Goal: Check status: Check status

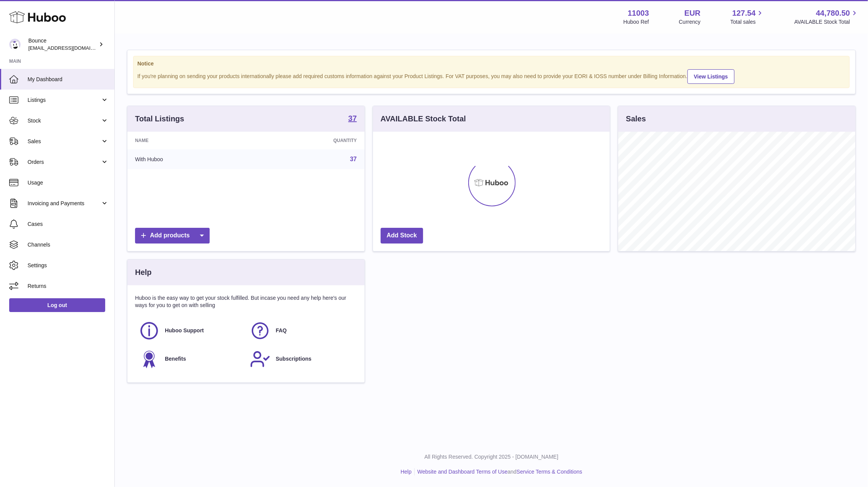
scroll to position [119, 237]
click at [80, 231] on link "Cases" at bounding box center [57, 223] width 114 height 21
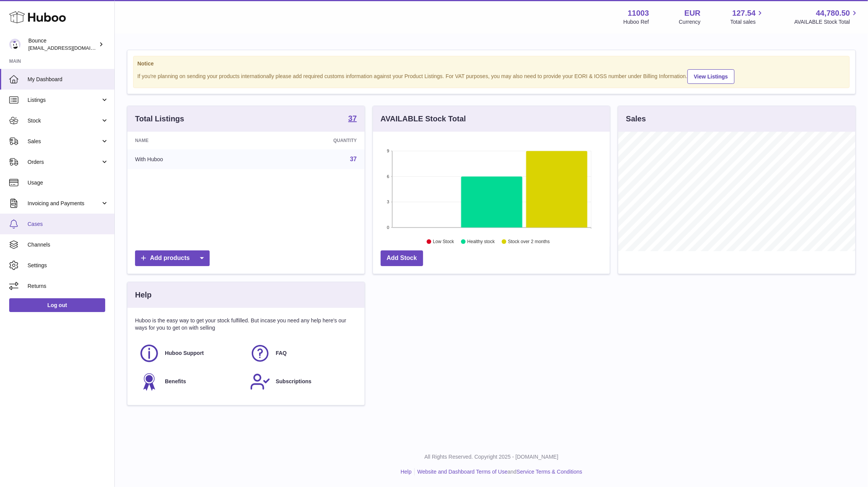
click at [78, 226] on span "Cases" at bounding box center [68, 223] width 81 height 7
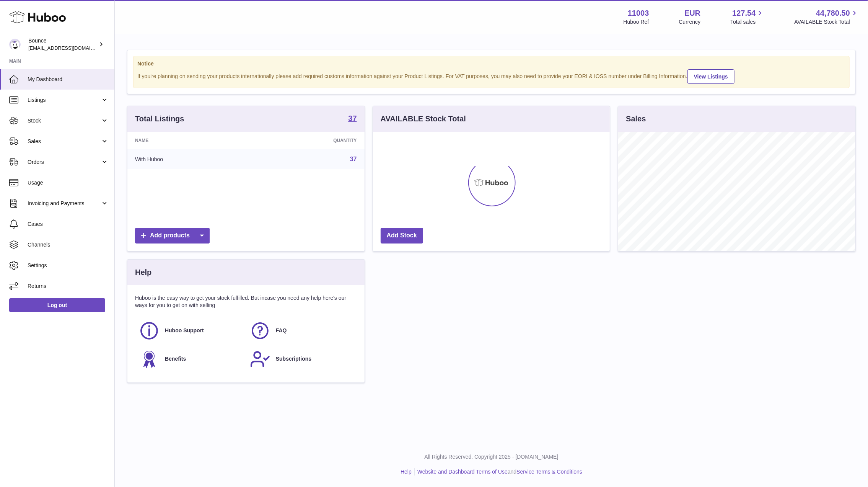
scroll to position [119, 237]
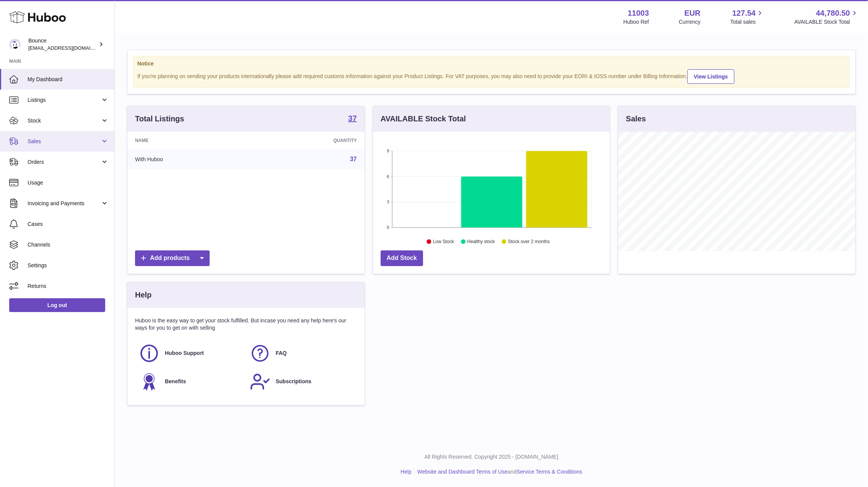
click at [79, 142] on span "Sales" at bounding box center [64, 141] width 73 height 7
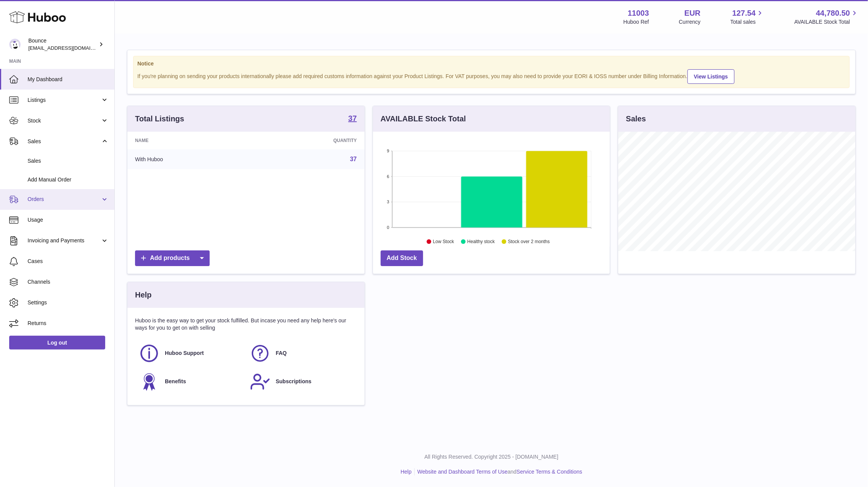
click at [77, 199] on span "Orders" at bounding box center [64, 199] width 73 height 7
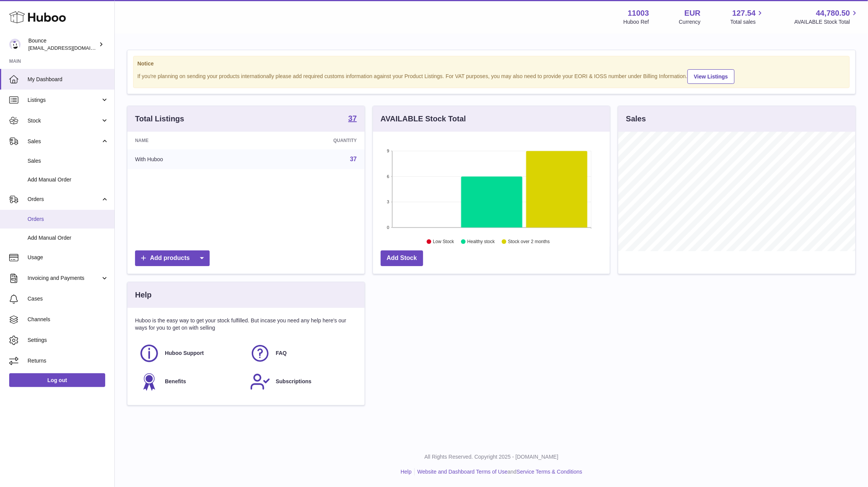
click at [67, 223] on link "Orders" at bounding box center [57, 219] width 114 height 19
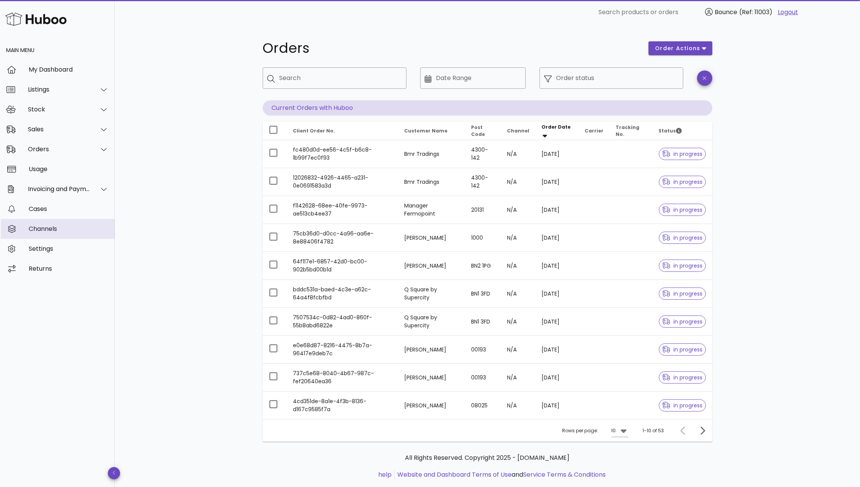
drag, startPoint x: 0, startPoint y: 0, endPoint x: 70, endPoint y: 222, distance: 232.4
click at [88, 208] on div "Cases" at bounding box center [69, 208] width 80 height 7
click at [290, 75] on input "Search" at bounding box center [340, 78] width 121 height 12
click at [321, 77] on input "Search" at bounding box center [340, 78] width 121 height 12
paste input "**********"
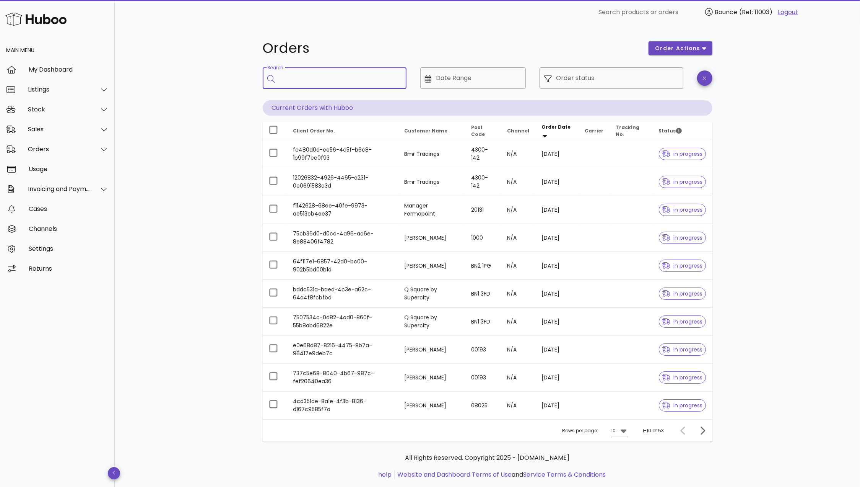
type input "**********"
click at [321, 77] on input "**********" at bounding box center [336, 78] width 112 height 12
click at [121, 328] on div "Orders order actions ​ Search ​ Date Range ​ Order status Current Orders with H…" at bounding box center [488, 263] width 746 height 479
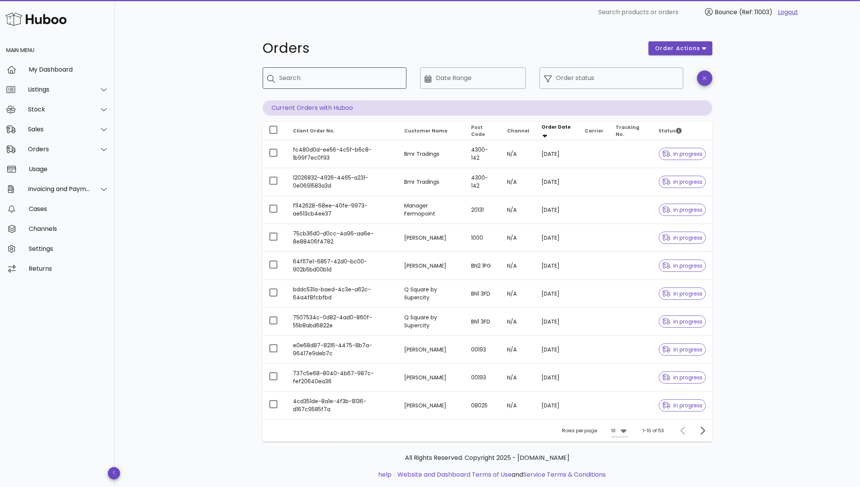
click at [301, 70] on div "Search" at bounding box center [340, 77] width 121 height 21
paste input "**********"
click at [281, 78] on input "**********" at bounding box center [336, 78] width 112 height 12
click at [376, 80] on input "**********" at bounding box center [336, 78] width 112 height 12
click at [280, 77] on input "**********" at bounding box center [336, 78] width 112 height 12
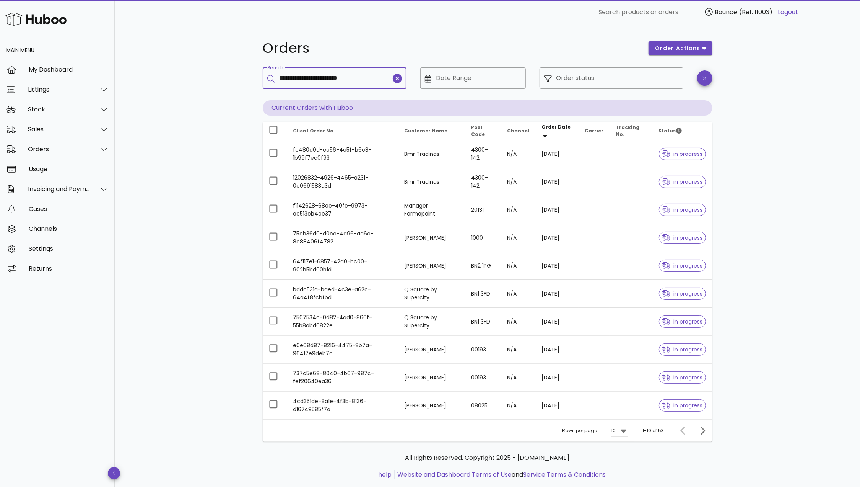
type input "**********"
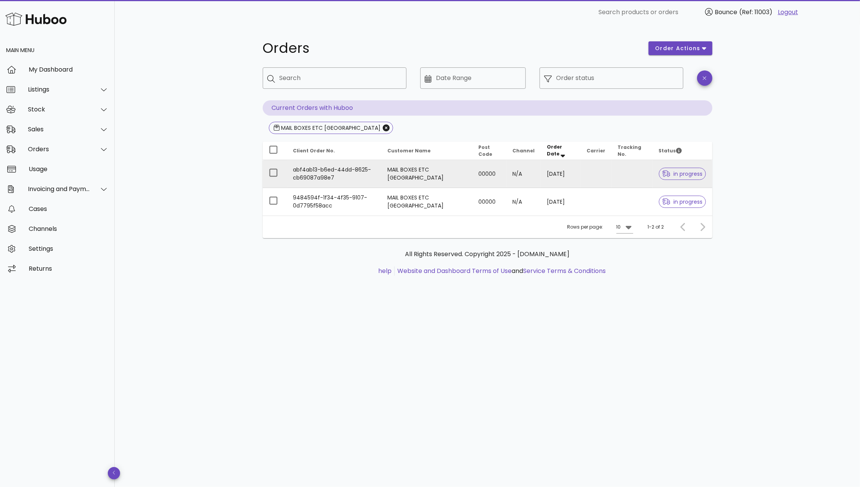
click at [689, 172] on span "in progress" at bounding box center [683, 173] width 41 height 5
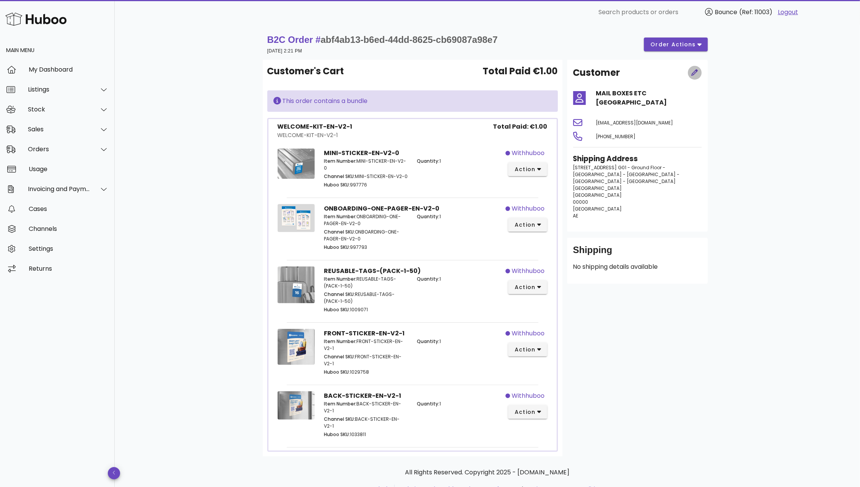
click at [692, 72] on icon "button" at bounding box center [695, 72] width 7 height 7
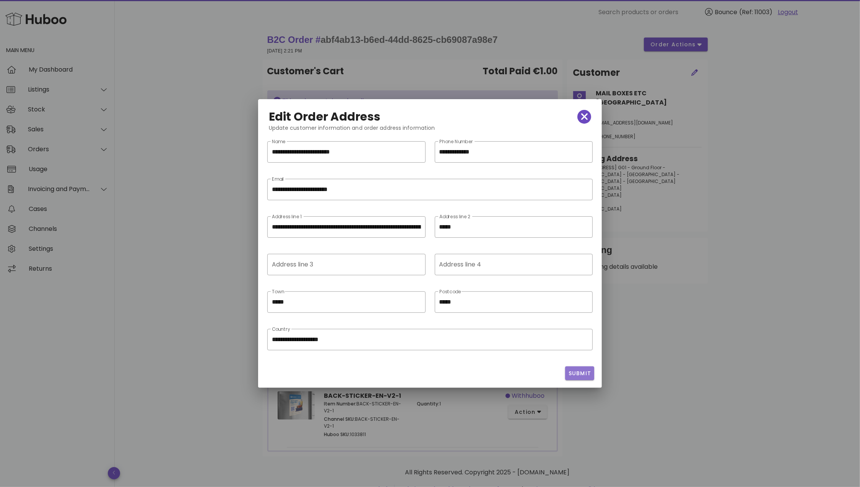
click at [592, 367] on button "Submit" at bounding box center [579, 373] width 29 height 14
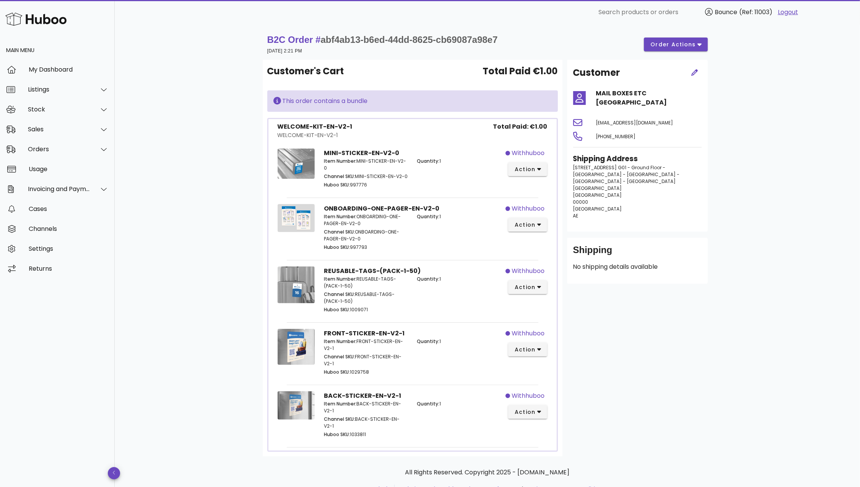
click at [699, 80] on div at bounding box center [695, 72] width 23 height 23
click at [699, 76] on div at bounding box center [695, 72] width 23 height 23
click at [699, 76] on span "button" at bounding box center [695, 73] width 14 height 8
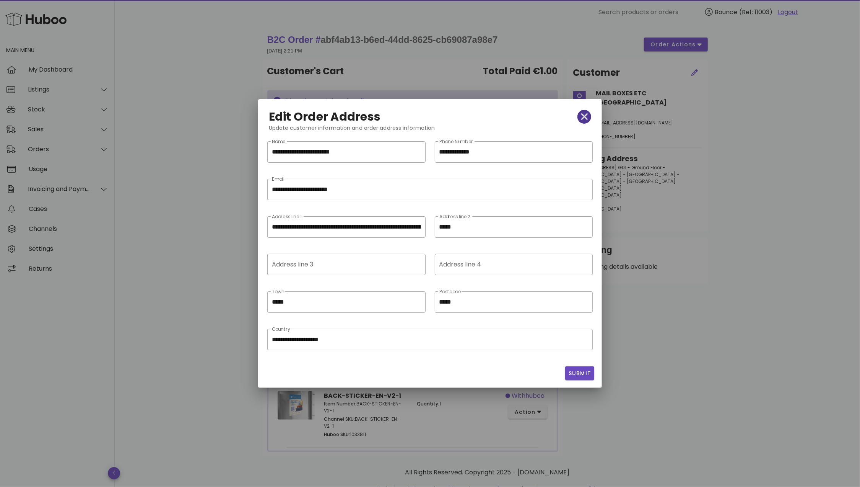
click at [587, 119] on icon "button" at bounding box center [585, 116] width 7 height 7
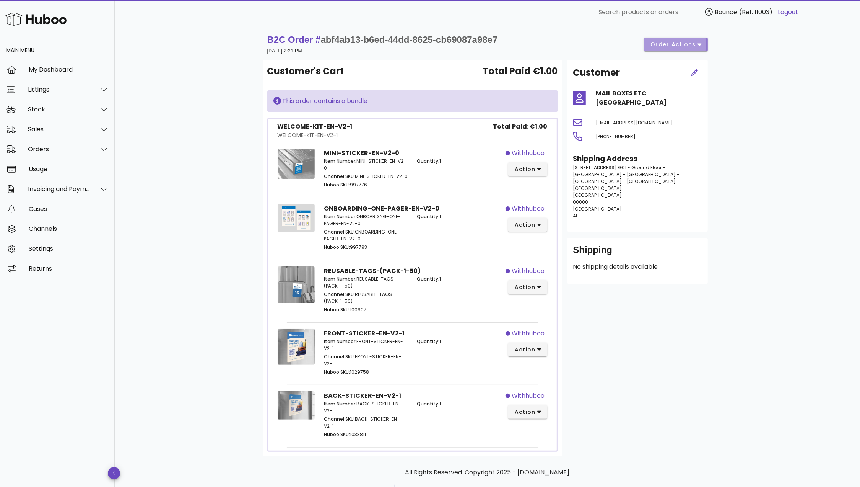
click at [689, 43] on span "order actions" at bounding box center [673, 45] width 46 height 8
click at [693, 93] on div "Cancel" at bounding box center [696, 89] width 32 height 7
click at [154, 61] on div "B2C Order # abf4ab13-b6ed-44dd-8625-cb69087a98e7 11 July 2025 at 2:21 PM order …" at bounding box center [488, 271] width 746 height 494
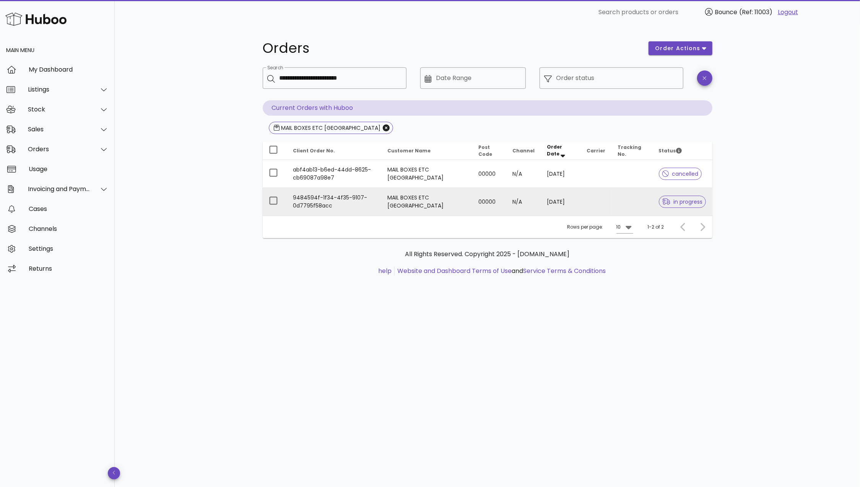
click at [596, 201] on td at bounding box center [596, 202] width 31 height 28
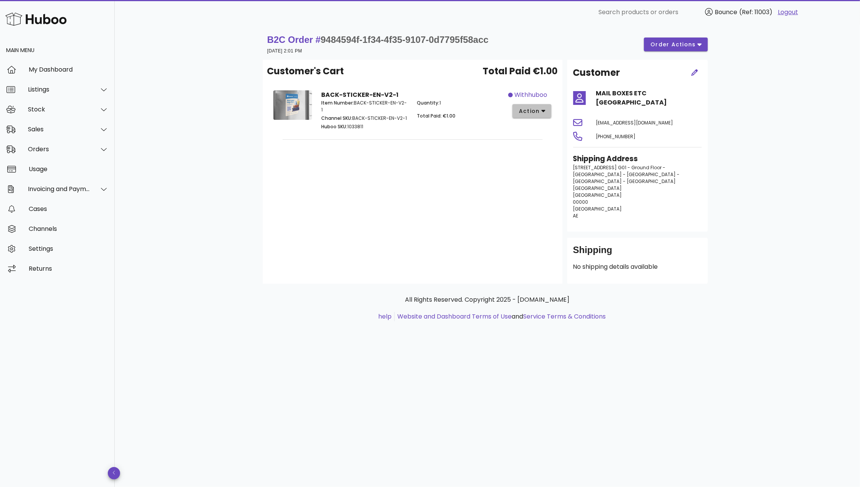
click at [547, 112] on button "action" at bounding box center [532, 111] width 39 height 14
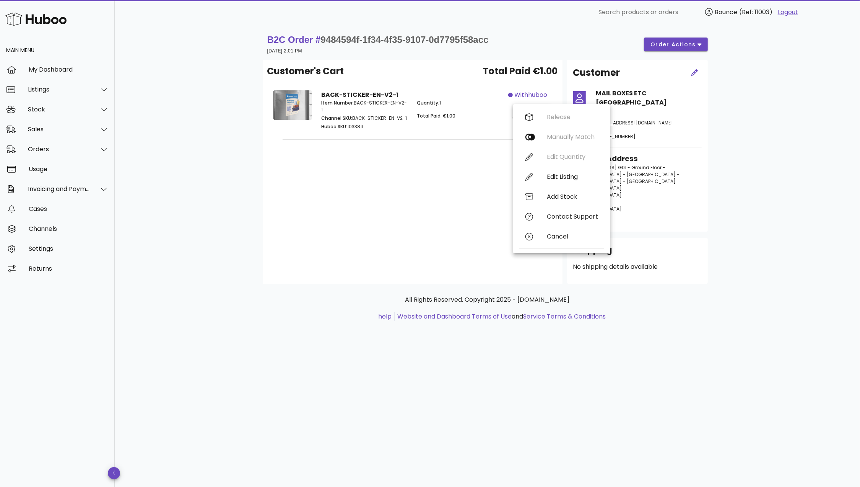
click at [724, 108] on div "B2C Order # 9484594f-1f34-4f35-9107-0d7795f58acc 11 July 2025 at 2:01 PM order …" at bounding box center [487, 184] width 487 height 321
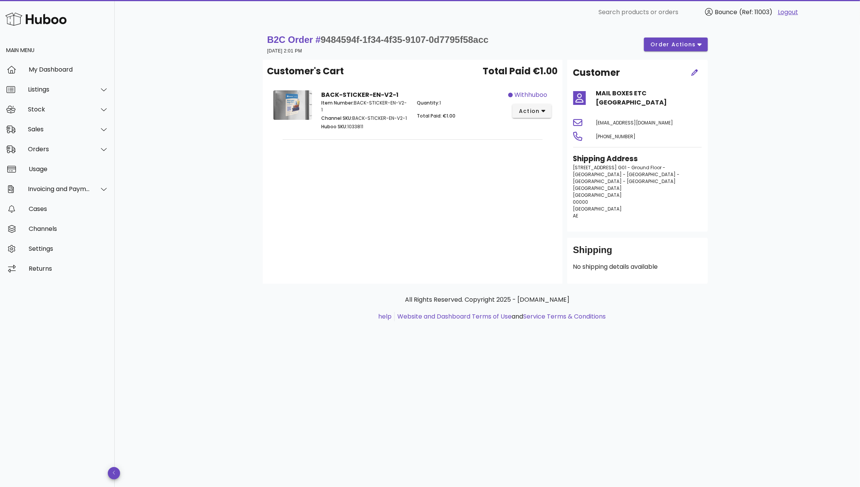
click at [694, 51] on div "B2C Order # 9484594f-1f34-4f35-9107-0d7795f58acc 11 July 2025 at 2:01 PM order …" at bounding box center [487, 44] width 441 height 21
click at [694, 41] on span "order actions" at bounding box center [673, 45] width 46 height 8
click at [688, 88] on div "Cancel" at bounding box center [696, 89] width 32 height 7
click at [264, 169] on div "Customer's Cart Total Paid €1.00 BACK-STICKER-EN-V2-1 Item Number: BACK-STICKER…" at bounding box center [413, 172] width 300 height 224
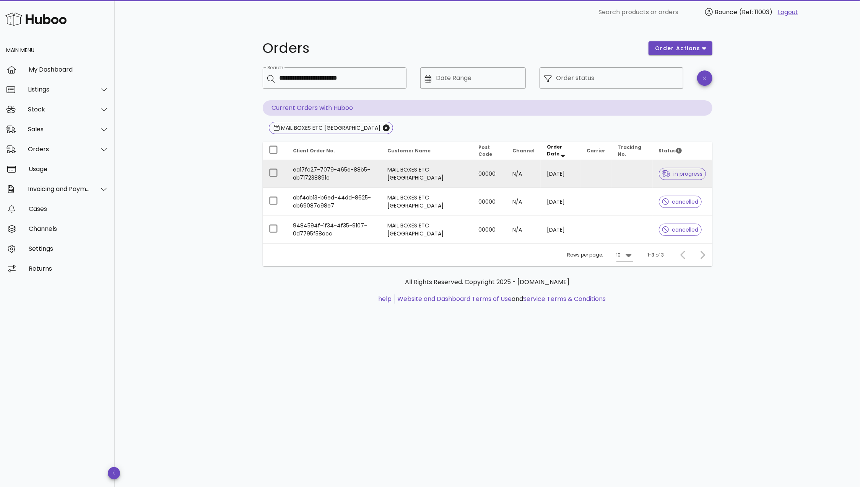
click at [381, 174] on td "ea17fc27-7079-465e-88b5-ab717238891c" at bounding box center [334, 174] width 94 height 28
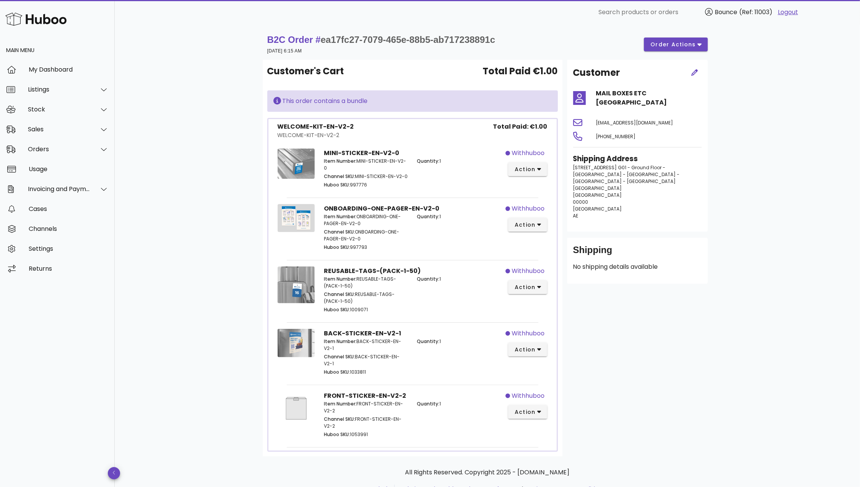
scroll to position [31, 0]
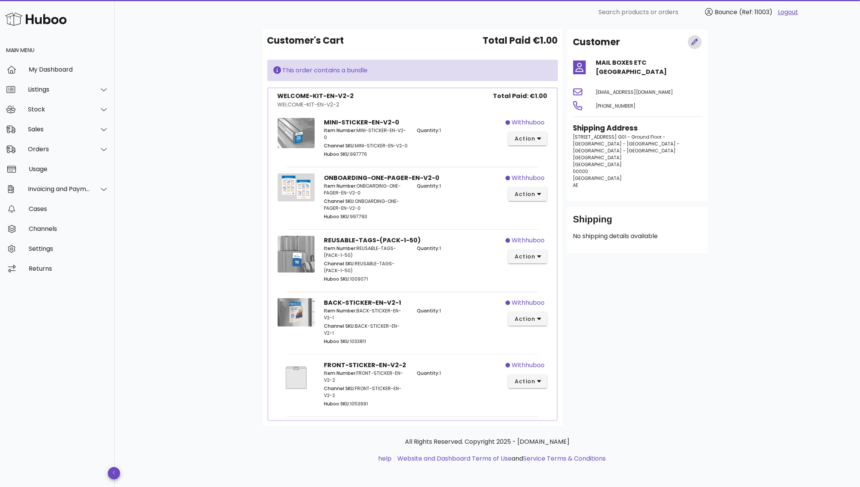
click at [701, 39] on span "button" at bounding box center [695, 42] width 14 height 8
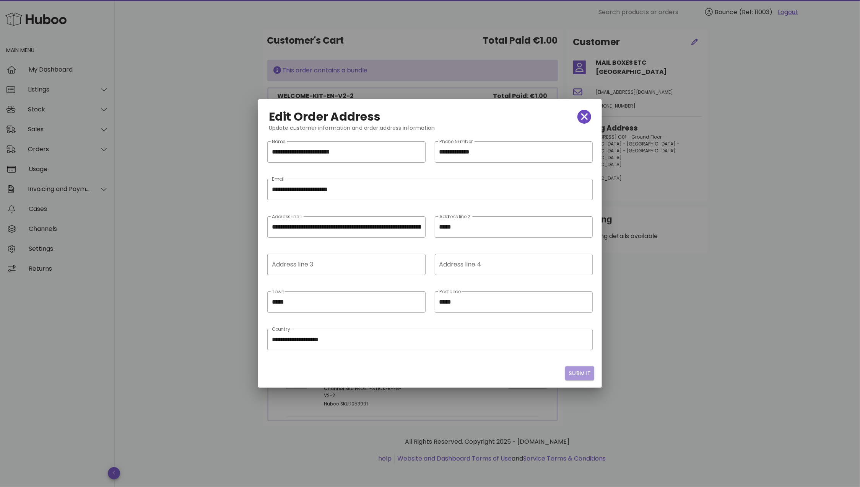
click at [582, 374] on span "Submit" at bounding box center [580, 373] width 23 height 8
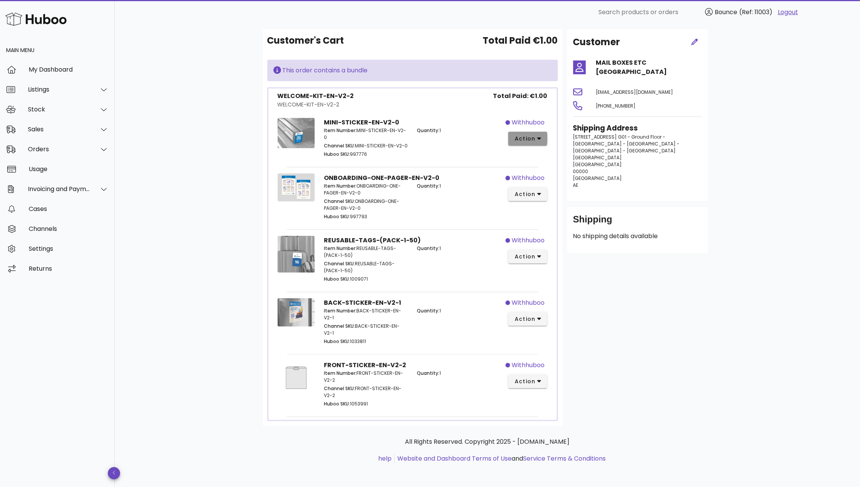
click at [533, 140] on span "action" at bounding box center [525, 139] width 21 height 8
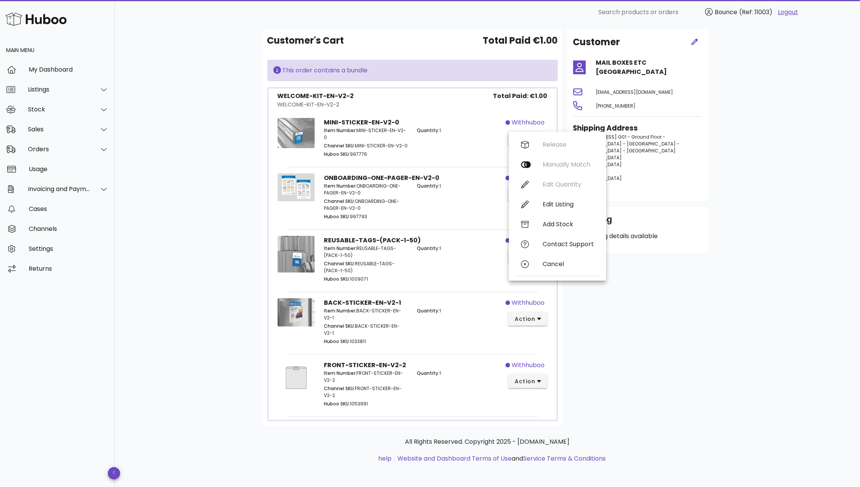
click at [769, 156] on div "B2C Order # ea17fc27-7079-465e-88b5-ab717238891c 05 October 2025 at 6:15 AM ord…" at bounding box center [488, 241] width 746 height 494
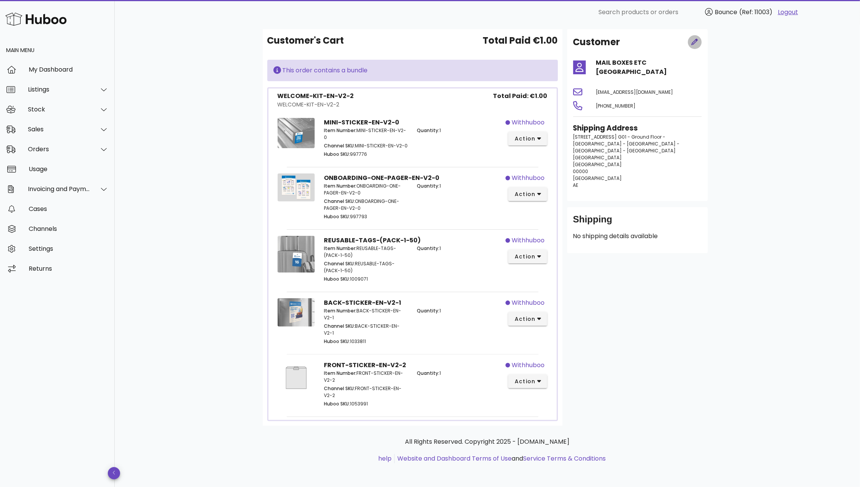
click at [693, 41] on icon "button" at bounding box center [695, 42] width 7 height 7
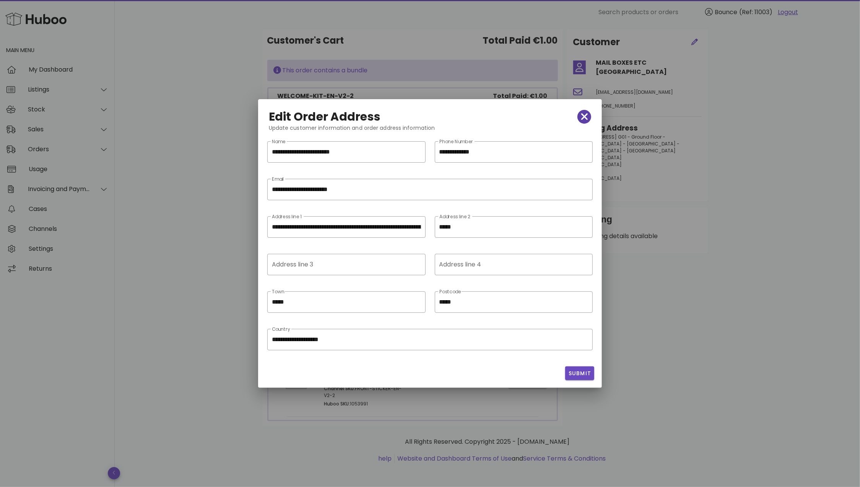
click at [587, 122] on button "button" at bounding box center [585, 117] width 14 height 14
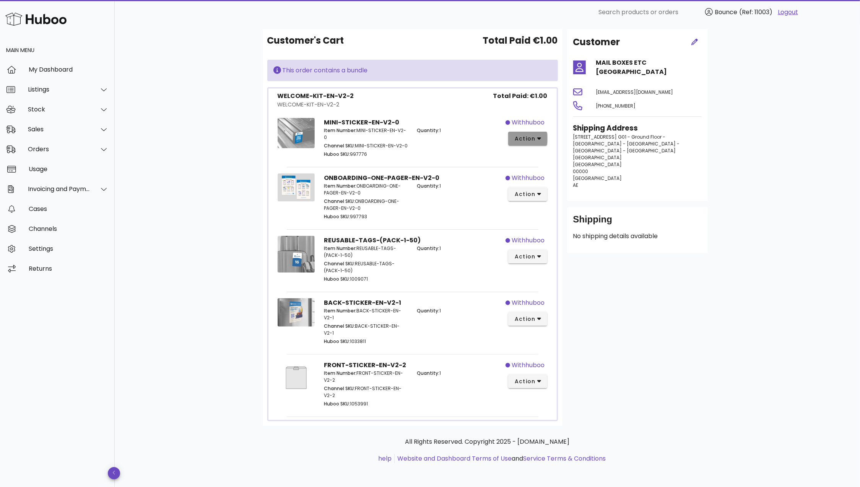
click at [539, 140] on icon "button" at bounding box center [540, 138] width 4 height 7
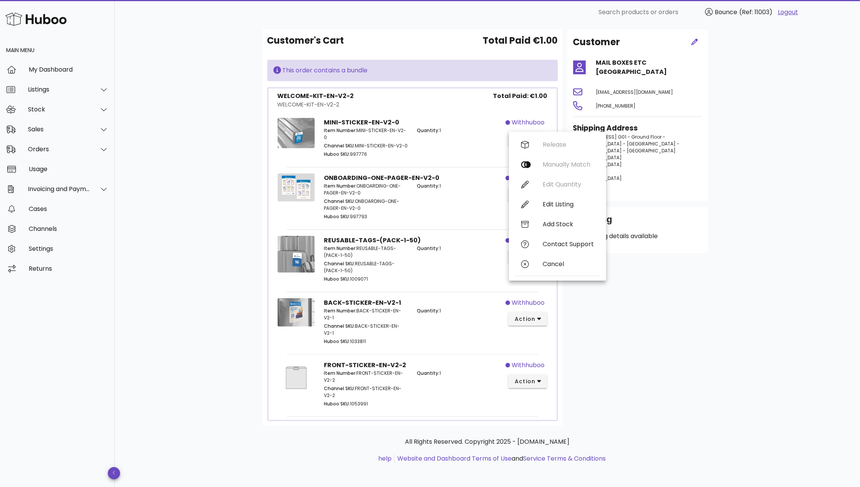
click at [724, 134] on div "B2C Order # ea17fc27-7079-465e-88b5-ab717238891c 05 October 2025 at 6:15 AM ord…" at bounding box center [487, 241] width 487 height 494
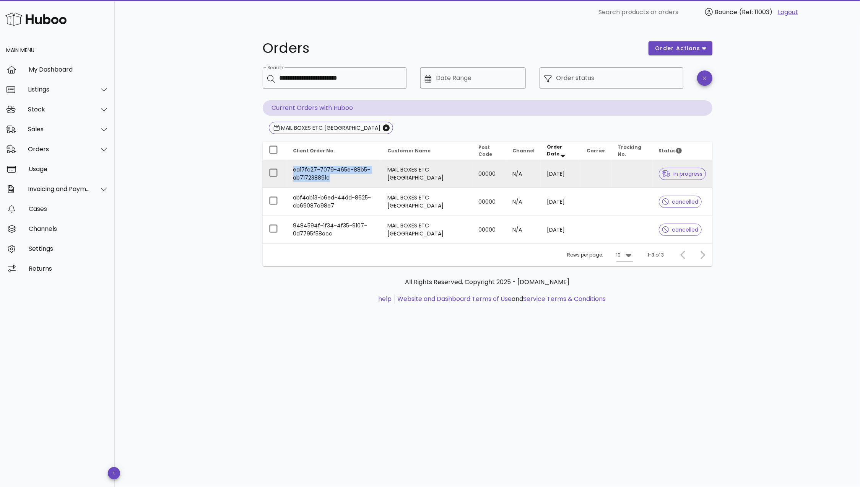
drag, startPoint x: 336, startPoint y: 180, endPoint x: 290, endPoint y: 171, distance: 47.3
click at [290, 171] on td "ea17fc27-7079-465e-88b5-ab717238891c" at bounding box center [334, 174] width 94 height 28
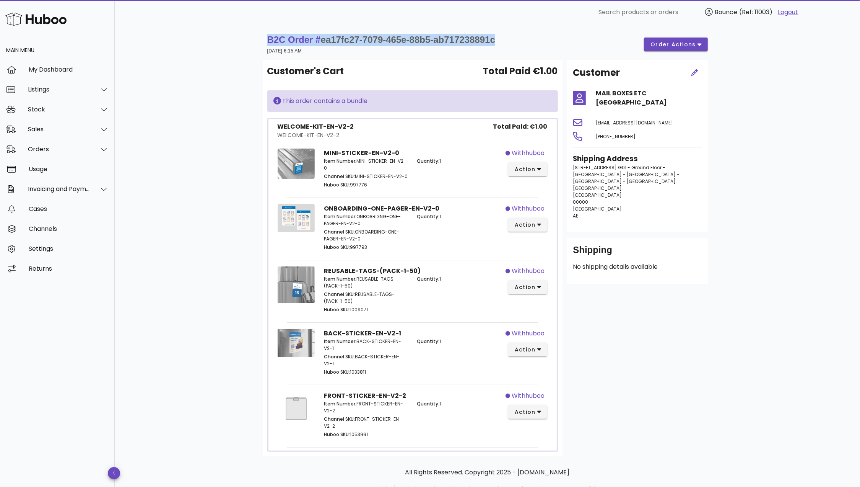
drag, startPoint x: 266, startPoint y: 38, endPoint x: 505, endPoint y: 41, distance: 239.1
click at [505, 41] on div "B2C Order # ea17fc27-7079-465e-88b5-ab717238891c 05 October 2025 at 6:15 AM ord…" at bounding box center [488, 44] width 450 height 31
copy strong "B2C Order # ea17fc27-7079-465e-88b5-ab717238891c"
click at [40, 211] on div "Cases" at bounding box center [69, 208] width 80 height 7
